Goal: Transaction & Acquisition: Purchase product/service

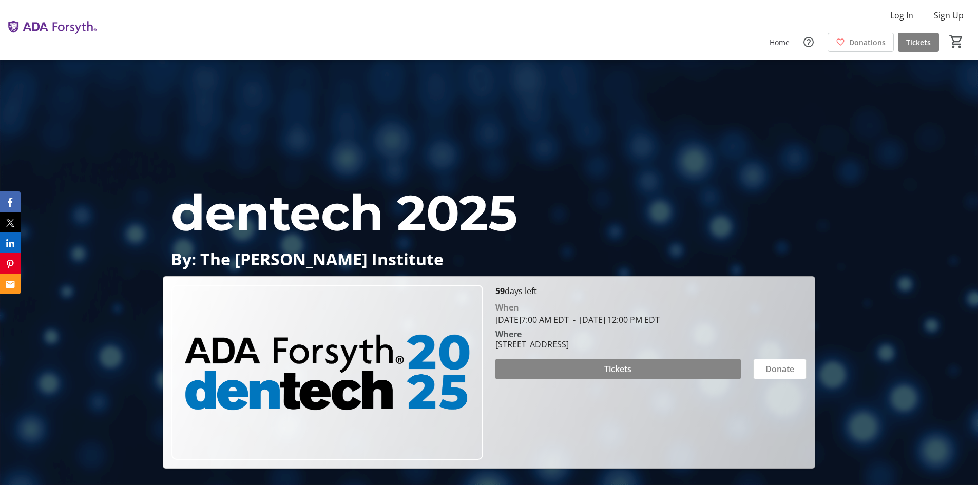
click at [634, 373] on span at bounding box center [617, 369] width 245 height 25
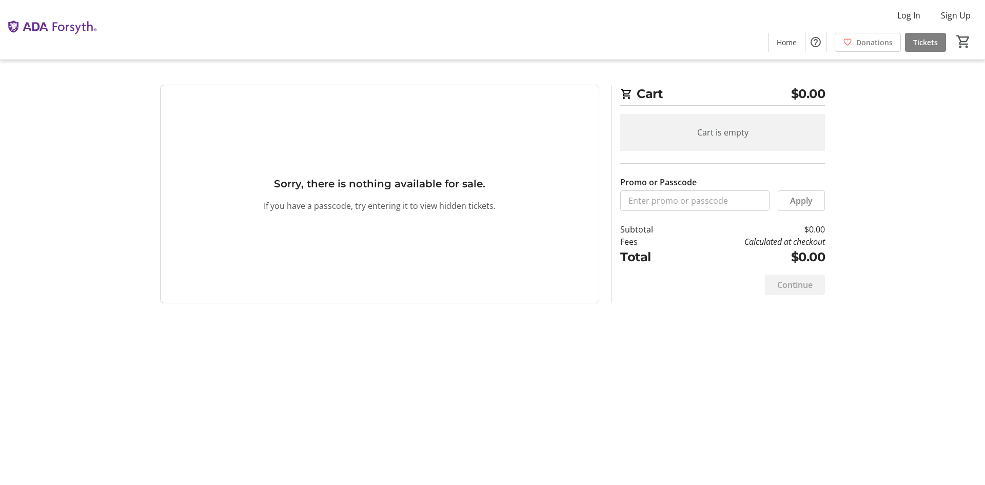
click at [859, 196] on tr-checkout-feature-upsell-ui "Cart $0.00 Cart is empty Promo or Passcode Apply Subtotal $0.00 Fees Calculated…" at bounding box center [492, 242] width 985 height 485
click at [238, 130] on tr-blank-state "Sorry, there is nothing available for sale. If you have a passcode, try enterin…" at bounding box center [379, 194] width 439 height 219
drag, startPoint x: 723, startPoint y: 196, endPoint x: 707, endPoint y: 207, distance: 19.5
click at [721, 197] on input "Promo or Passcode" at bounding box center [694, 200] width 149 height 21
type input "O"
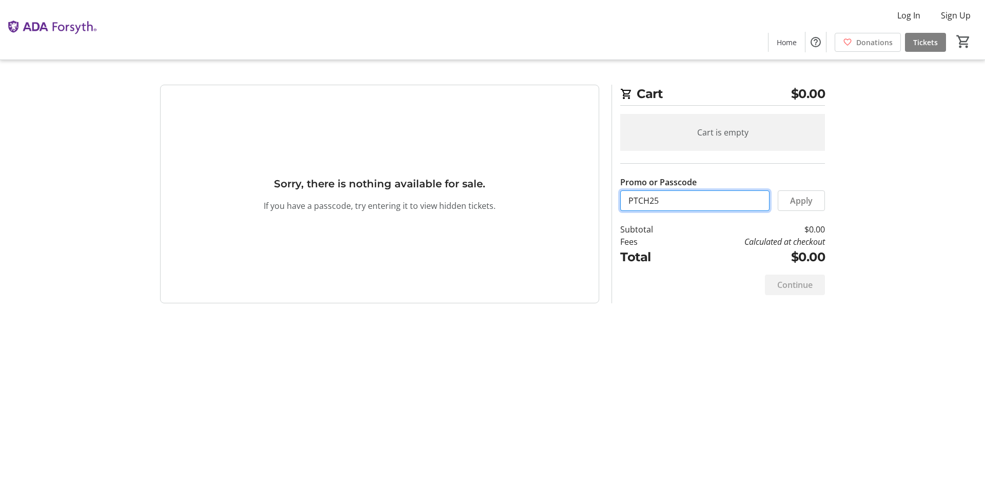
click at [635, 203] on input "PTCH25" at bounding box center [694, 200] width 149 height 21
click at [789, 206] on span at bounding box center [802, 200] width 46 height 25
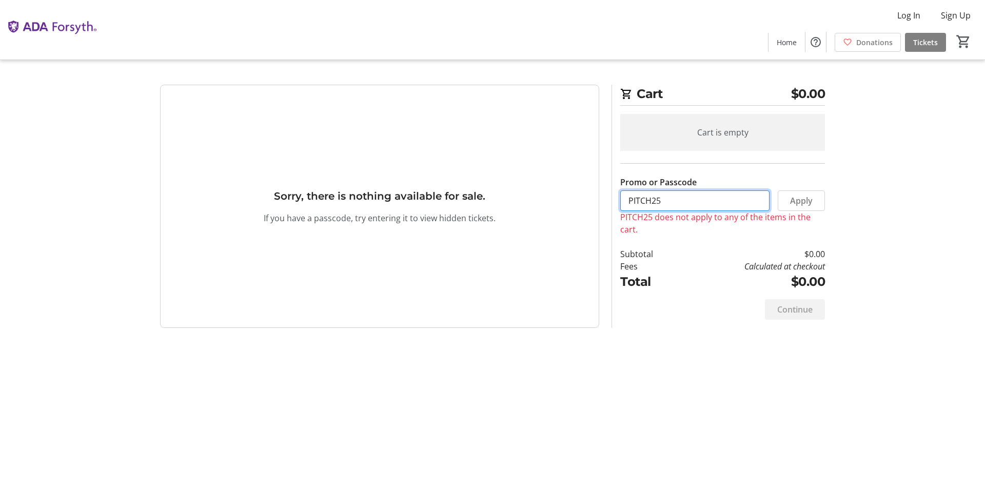
drag, startPoint x: 679, startPoint y: 202, endPoint x: 247, endPoint y: 219, distance: 432.4
click at [397, 184] on div "Promo or Passcode Apply PITCH25 does not apply to any of the items in the cart.…" at bounding box center [492, 206] width 677 height 243
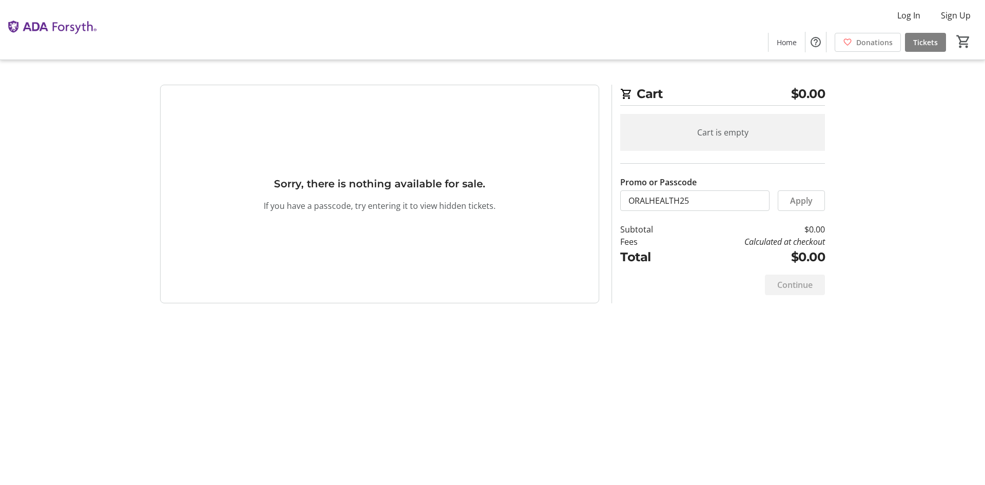
click at [810, 199] on span "Apply" at bounding box center [801, 200] width 23 height 12
click at [626, 196] on input "ORALHEALTH25" at bounding box center [694, 200] width 149 height 21
click at [684, 200] on input "ORALHEALTH25" at bounding box center [694, 200] width 149 height 21
type input "ORALHEALTH2025"
click at [785, 202] on span at bounding box center [802, 200] width 46 height 25
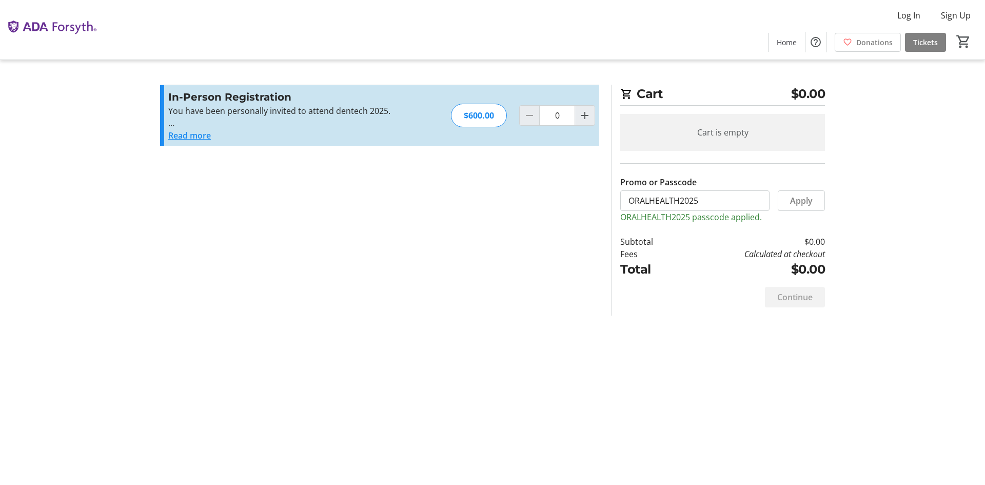
click at [208, 135] on button "Read more" at bounding box center [189, 135] width 43 height 12
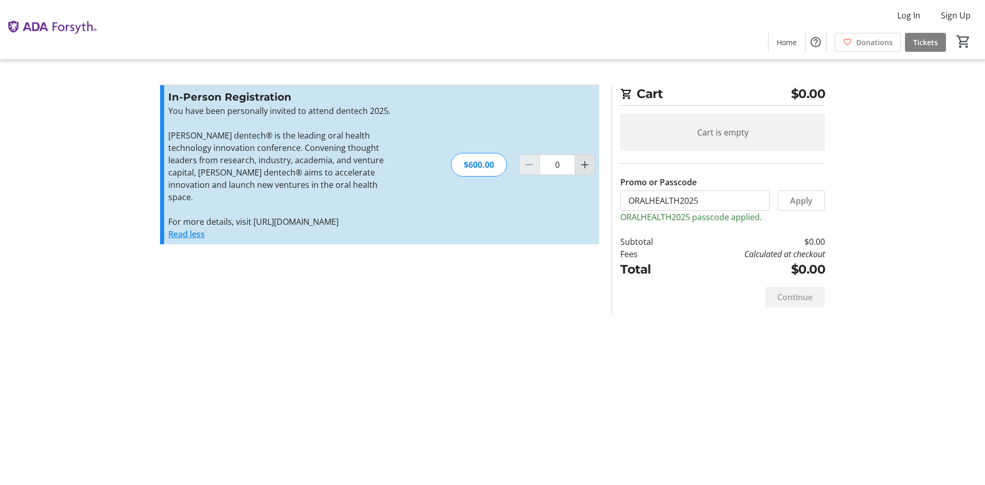
click at [582, 171] on mat-icon "Increment by one" at bounding box center [585, 165] width 12 height 12
type input "1"
click at [582, 173] on div at bounding box center [585, 164] width 21 height 21
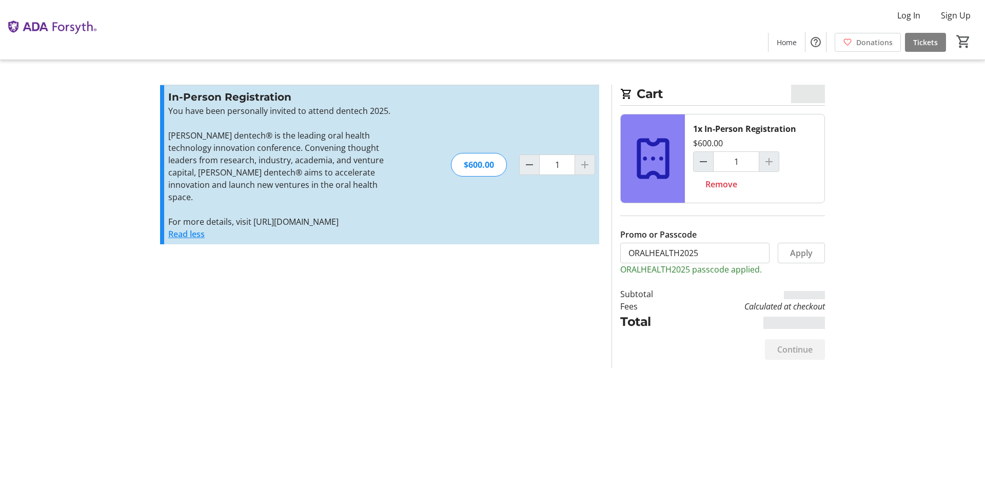
click at [591, 169] on div at bounding box center [585, 164] width 21 height 21
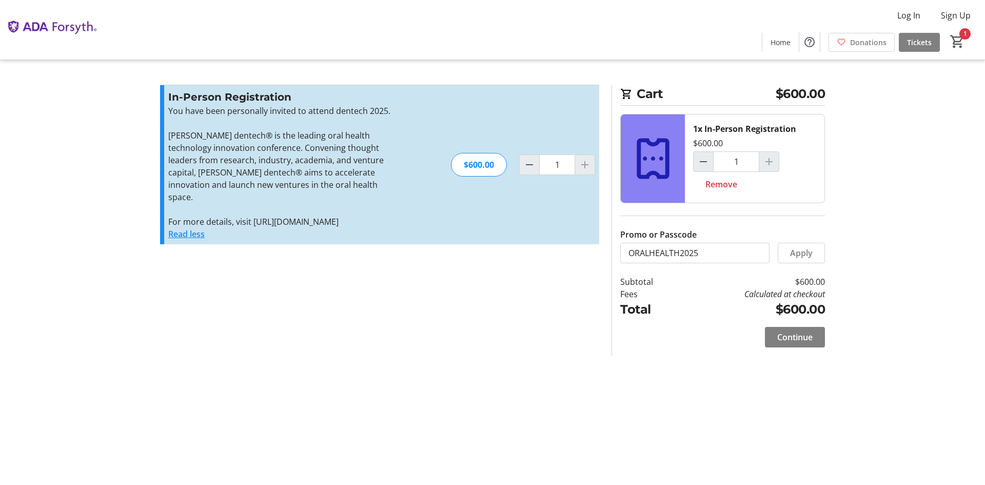
click at [581, 167] on div at bounding box center [585, 164] width 21 height 21
drag, startPoint x: 705, startPoint y: 251, endPoint x: 463, endPoint y: 244, distance: 241.8
click at [463, 244] on div "Promo or Passcode Apply In-Person Registration You have been personally invited…" at bounding box center [492, 220] width 677 height 271
type input "PITCH25"
click at [817, 343] on span at bounding box center [795, 337] width 60 height 25
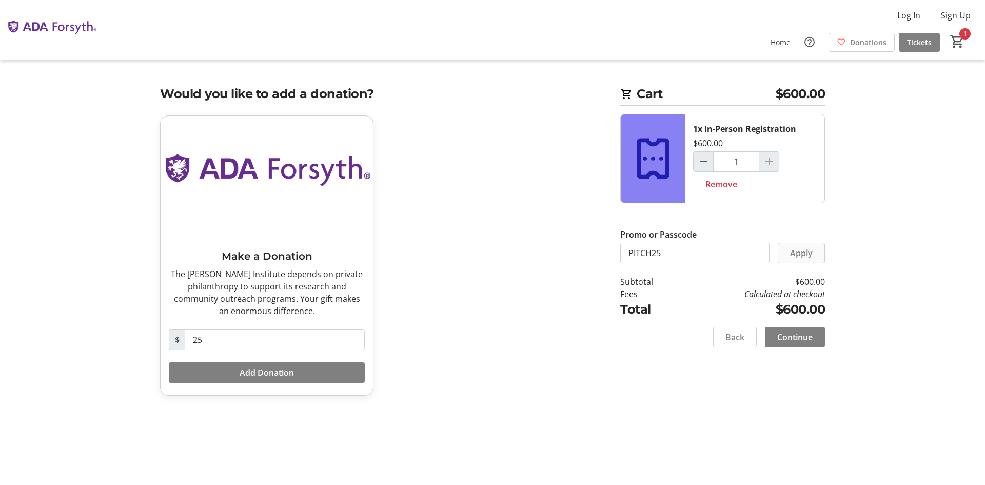
click at [806, 247] on span "Apply" at bounding box center [801, 253] width 23 height 12
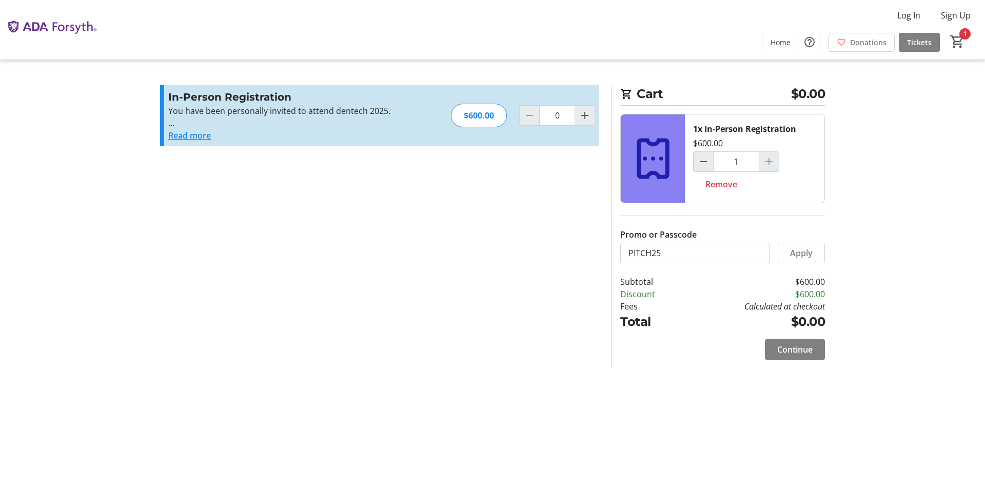
type input "1"
click at [203, 136] on button "Read more" at bounding box center [189, 135] width 43 height 12
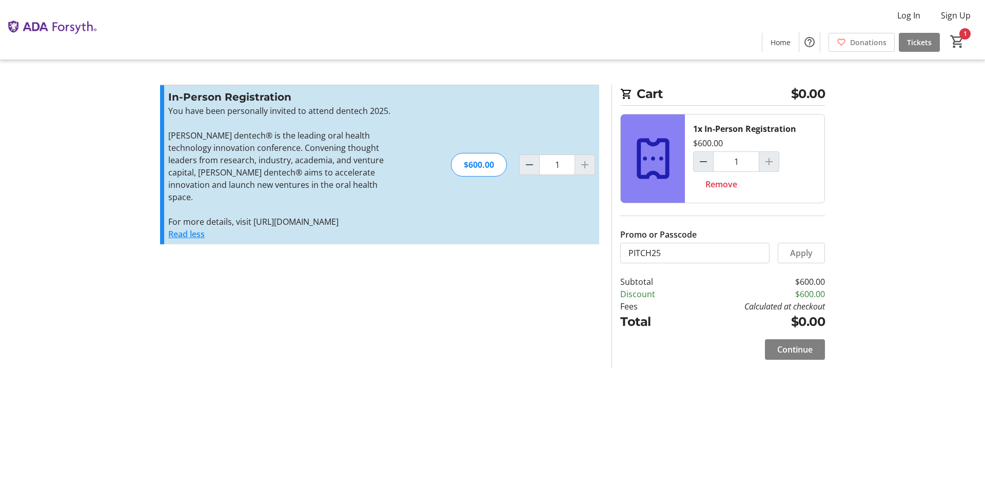
click at [586, 174] on div at bounding box center [585, 164] width 21 height 21
click at [729, 59] on div "Log In Sign Up Home Donations Tickets 1" at bounding box center [492, 30] width 985 height 60
drag, startPoint x: 682, startPoint y: 252, endPoint x: 499, endPoint y: 221, distance: 185.3
click at [499, 221] on div "Promo or Passcode Apply In-Person Registration You have been personally invited…" at bounding box center [492, 226] width 677 height 283
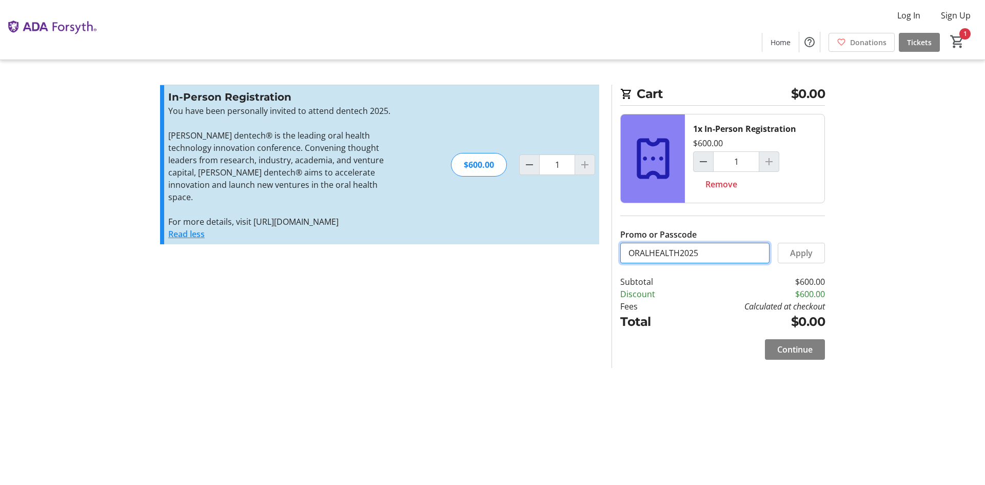
type input "ORALHEALTH2025"
click at [809, 251] on span "Apply" at bounding box center [801, 253] width 23 height 12
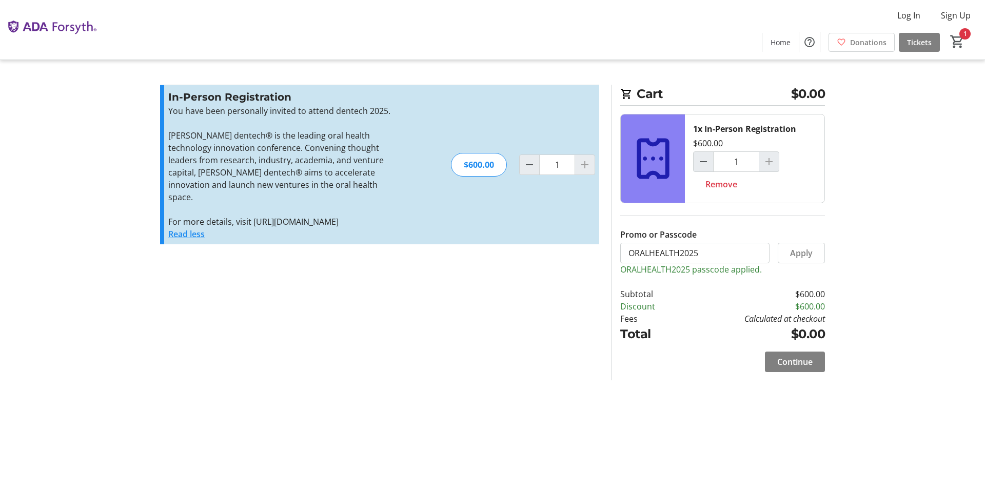
click at [580, 175] on div at bounding box center [585, 164] width 21 height 21
click at [586, 175] on div at bounding box center [585, 164] width 21 height 21
